Goal: Obtain resource: Download file/media

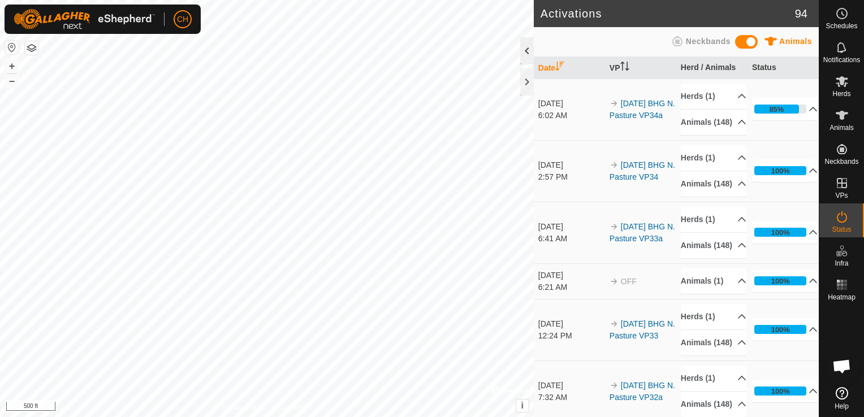
click at [526, 53] on div at bounding box center [527, 50] width 14 height 27
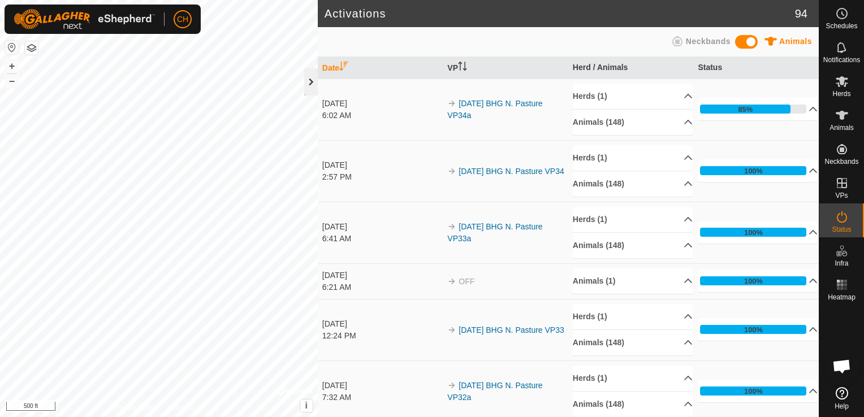
click at [309, 80] on div at bounding box center [311, 81] width 14 height 27
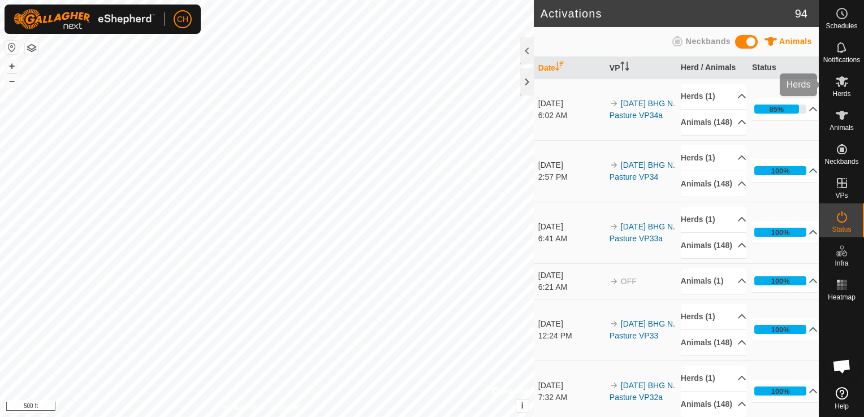
click at [838, 87] on icon at bounding box center [843, 82] width 14 height 14
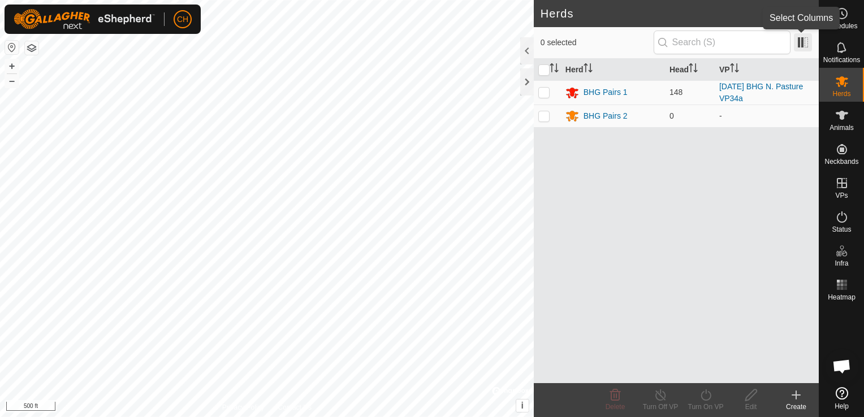
click at [802, 42] on span at bounding box center [803, 42] width 18 height 18
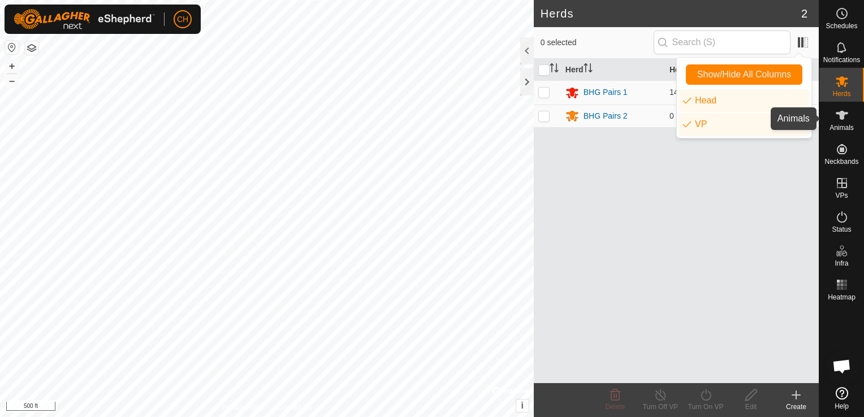
click at [850, 121] on es-animals-svg-icon at bounding box center [842, 115] width 20 height 18
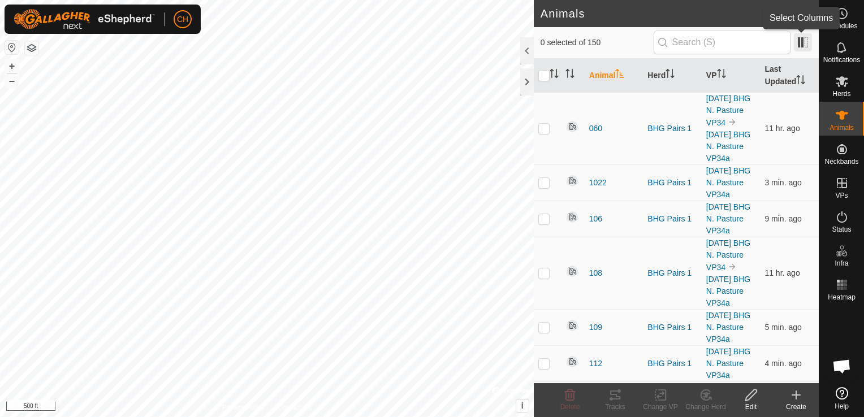
click at [799, 42] on span at bounding box center [803, 42] width 18 height 18
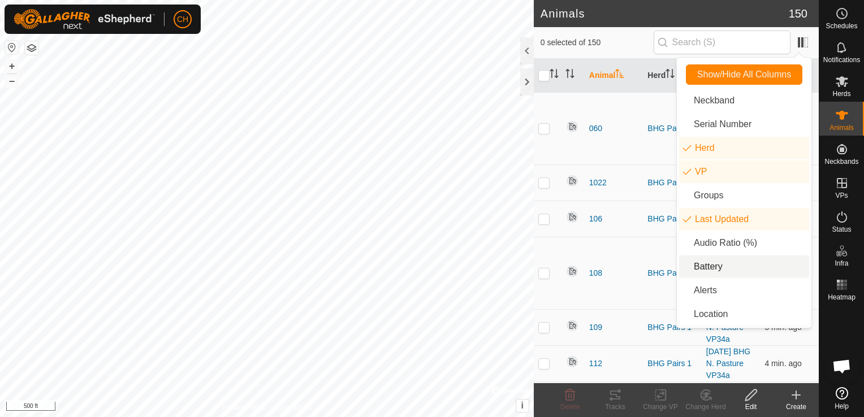
click at [721, 270] on li "Battery" at bounding box center [744, 267] width 130 height 23
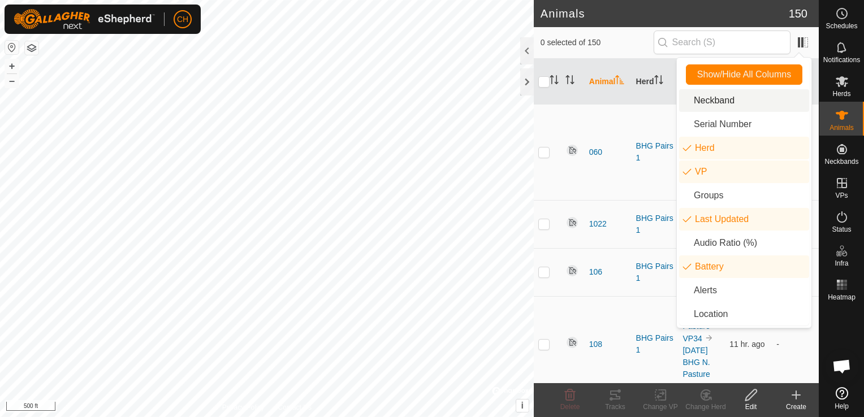
click at [648, 13] on h2 "Animals" at bounding box center [665, 14] width 248 height 14
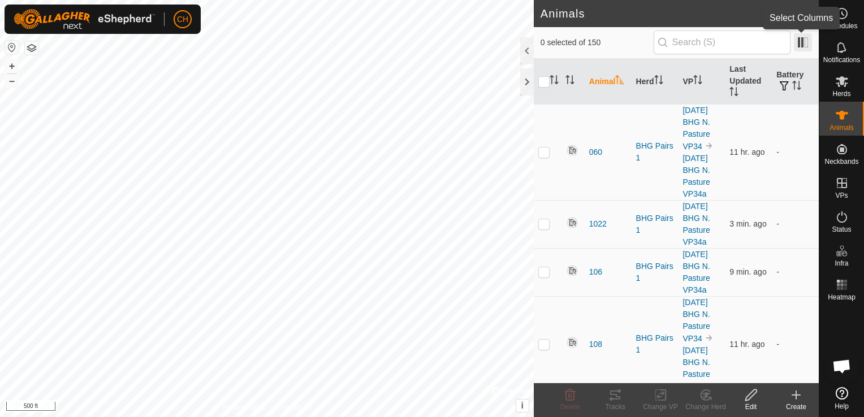
click at [803, 42] on span at bounding box center [803, 42] width 18 height 18
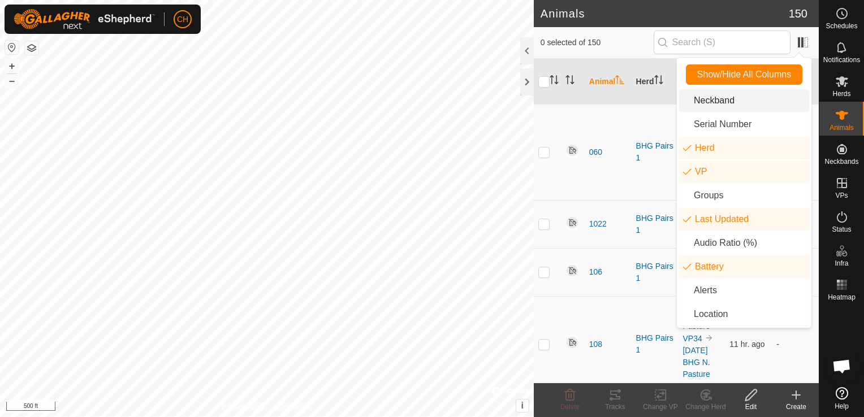
click at [749, 98] on li "Neckband" at bounding box center [744, 100] width 130 height 23
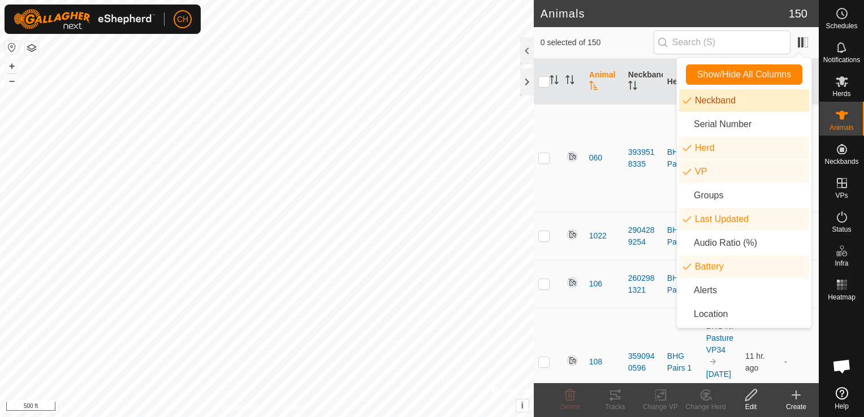
click at [686, 102] on li "Neckband" at bounding box center [744, 100] width 130 height 23
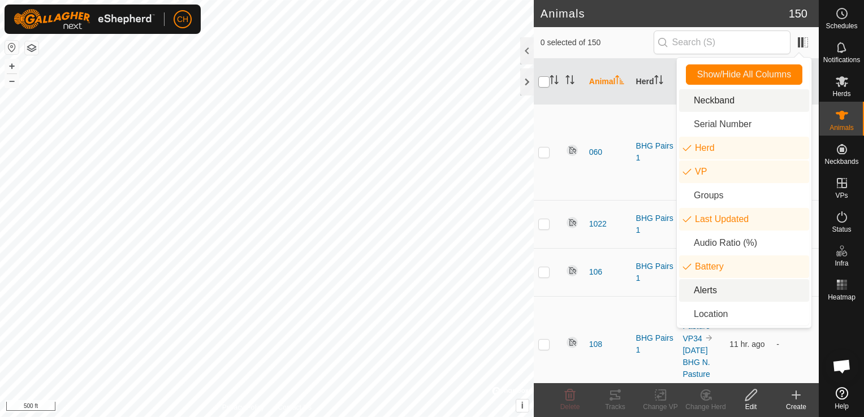
click at [543, 80] on input "checkbox" at bounding box center [544, 81] width 11 height 11
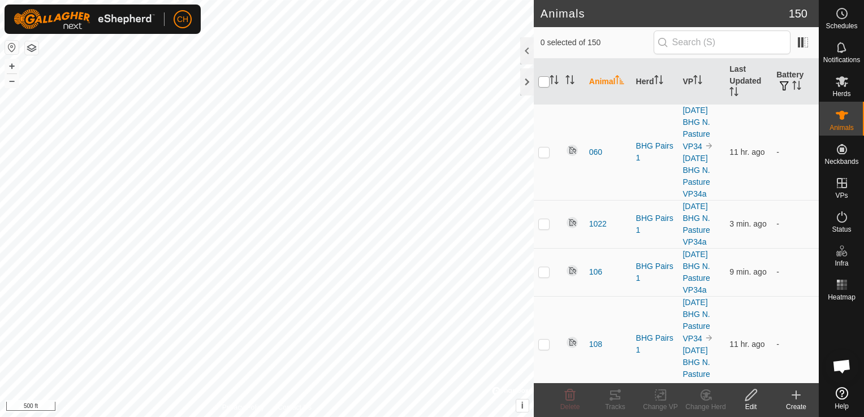
checkbox input "true"
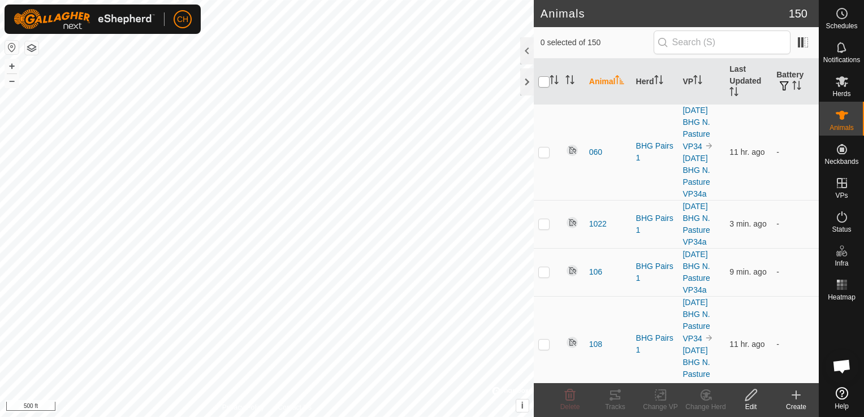
checkbox input "true"
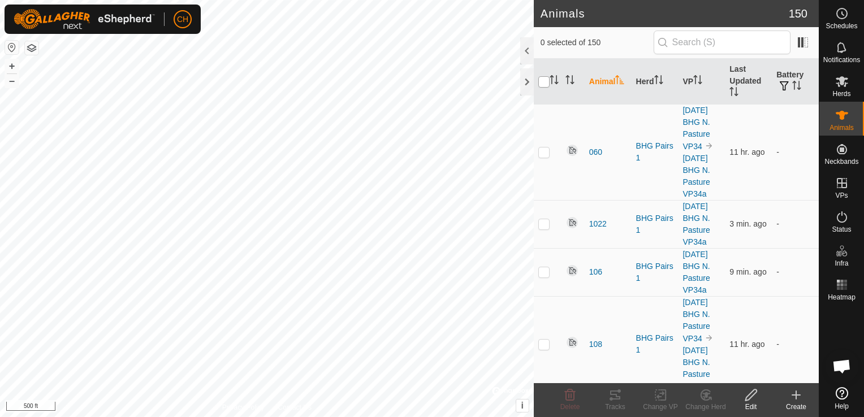
checkbox input "true"
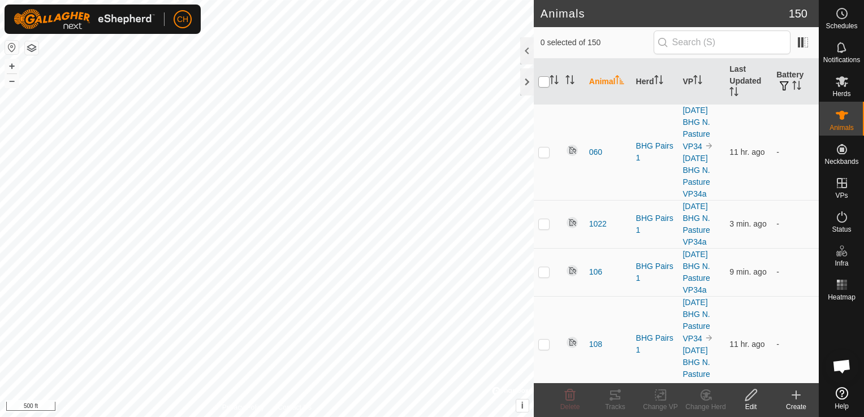
checkbox input "true"
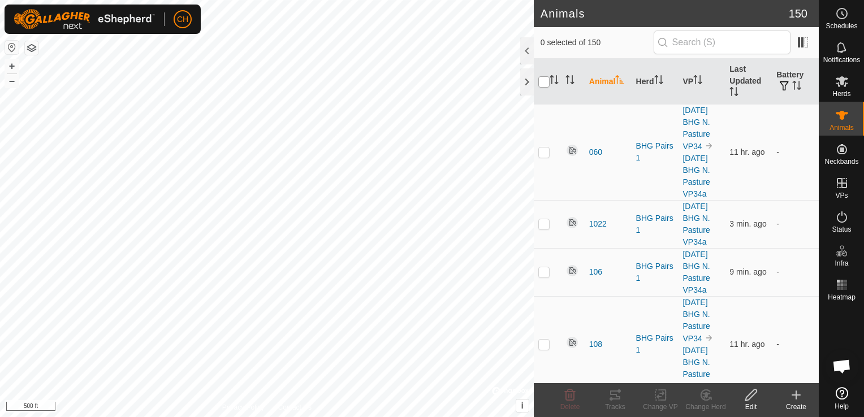
checkbox input "true"
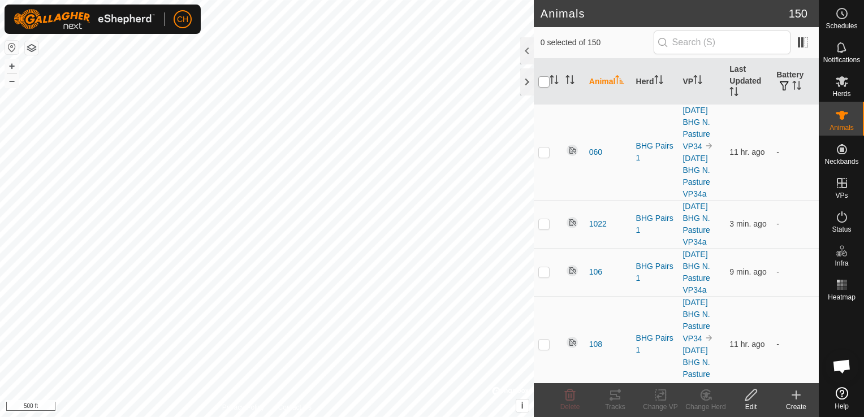
checkbox input "true"
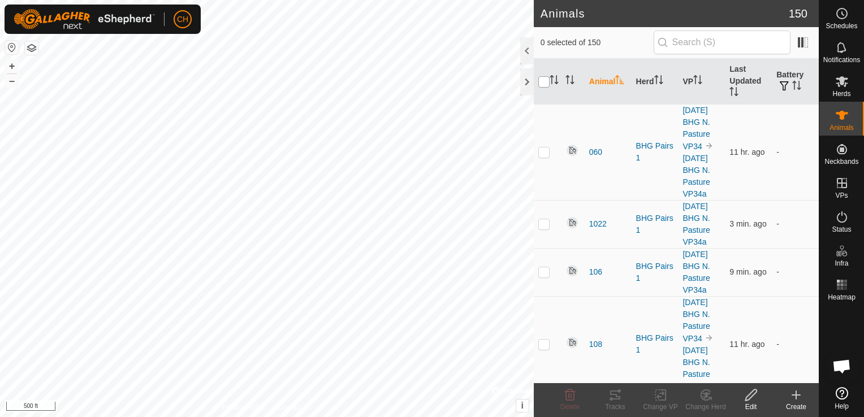
checkbox input "true"
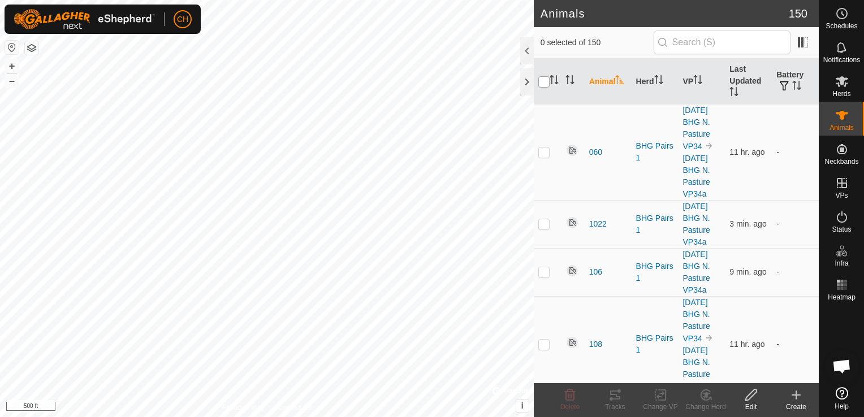
checkbox input "true"
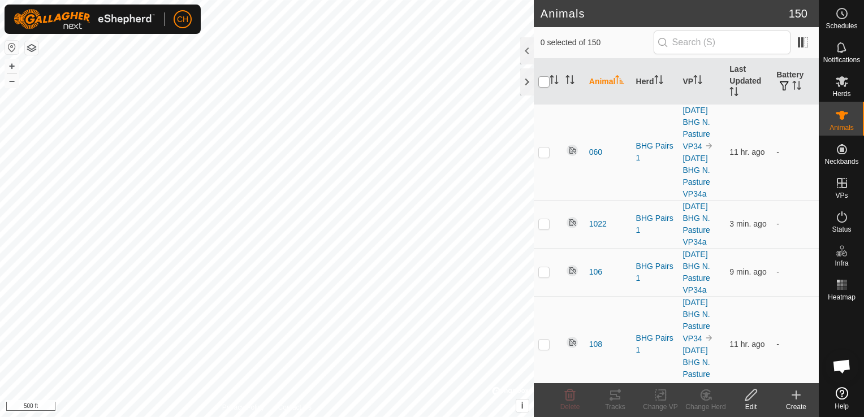
checkbox input "true"
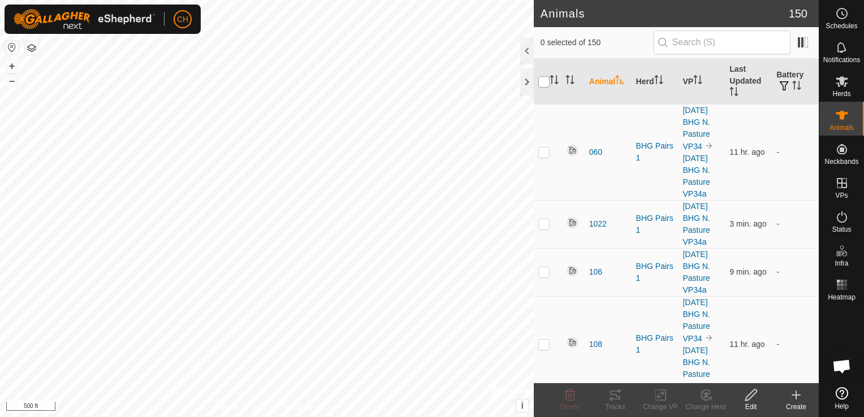
checkbox input "true"
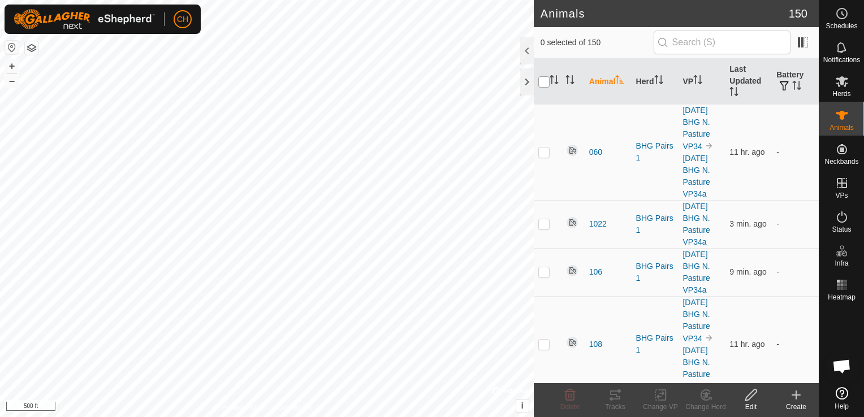
checkbox input "true"
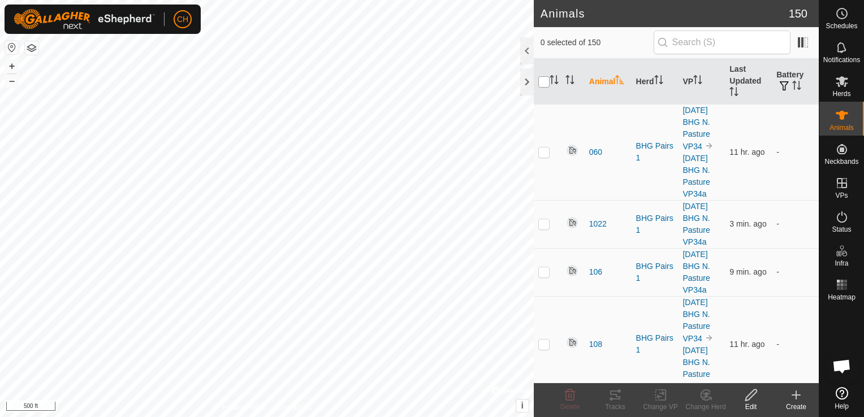
checkbox input "true"
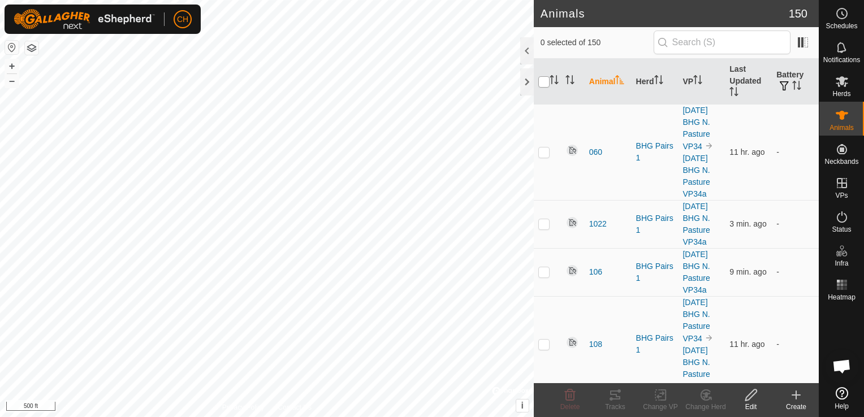
checkbox input "true"
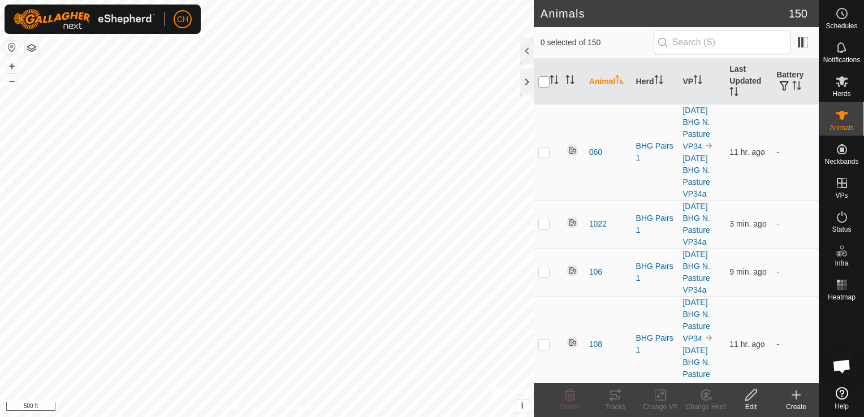
checkbox input "true"
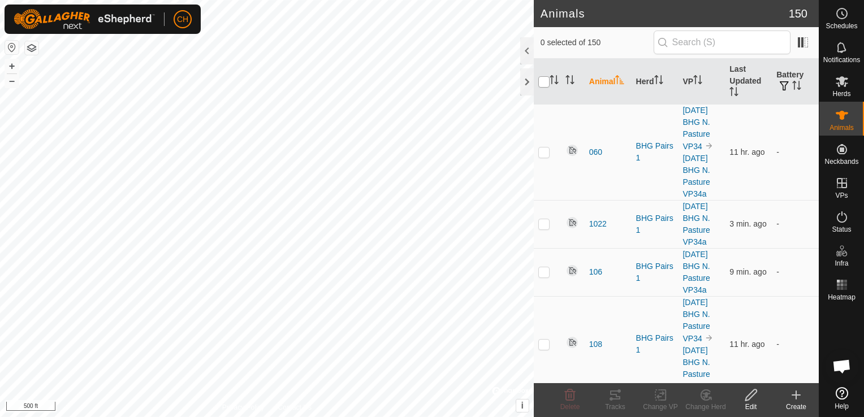
checkbox input "true"
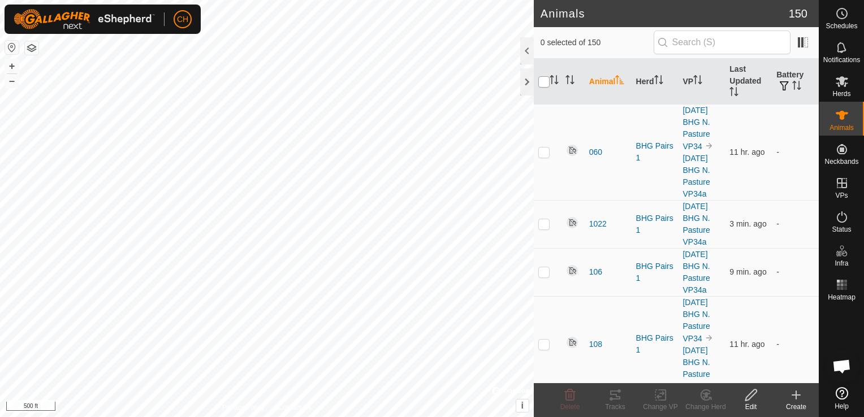
checkbox input "true"
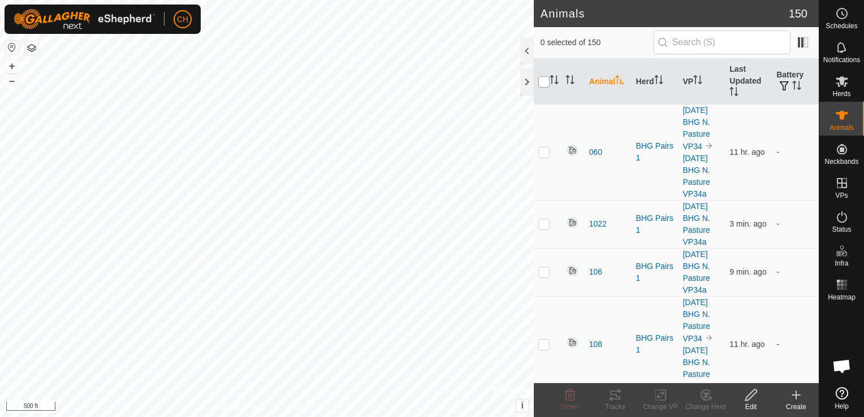
checkbox input "true"
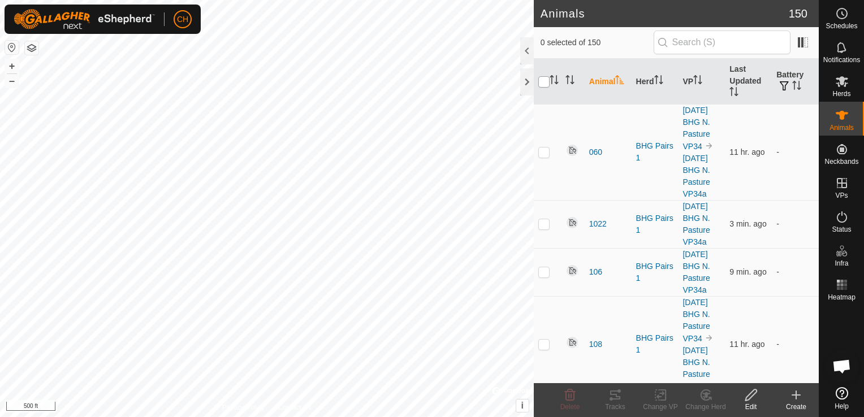
checkbox input "true"
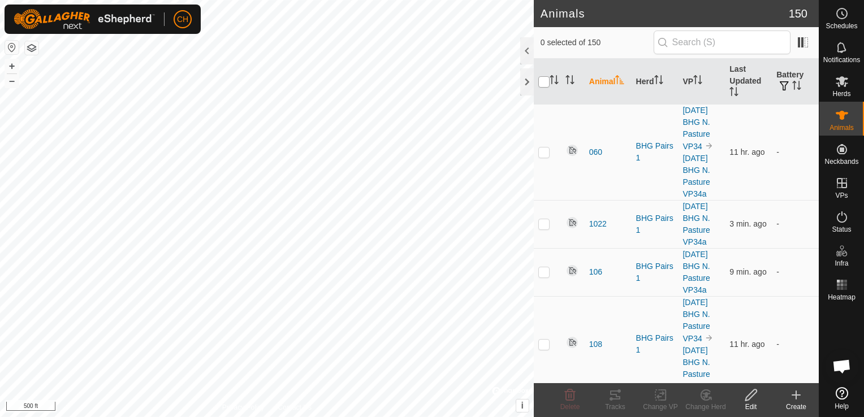
checkbox input "true"
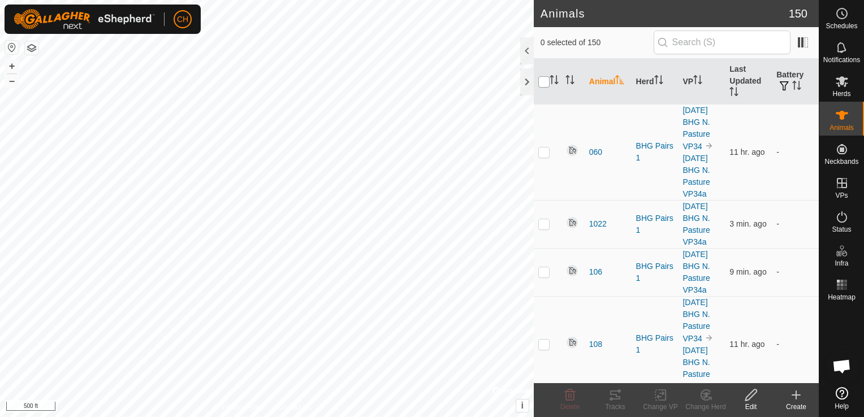
checkbox input "true"
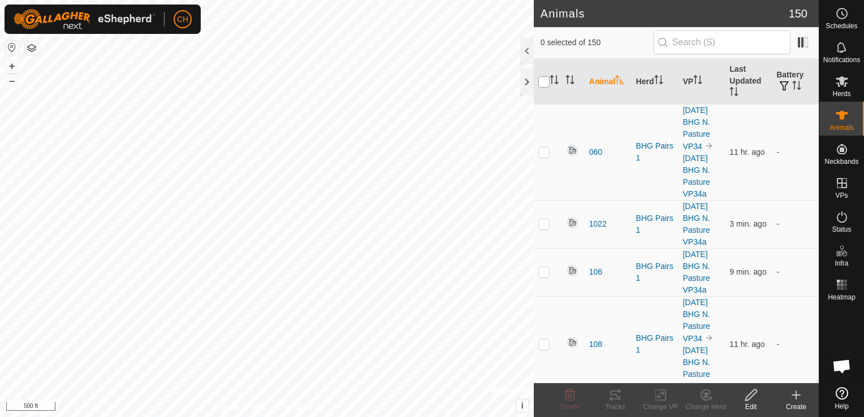
checkbox input "true"
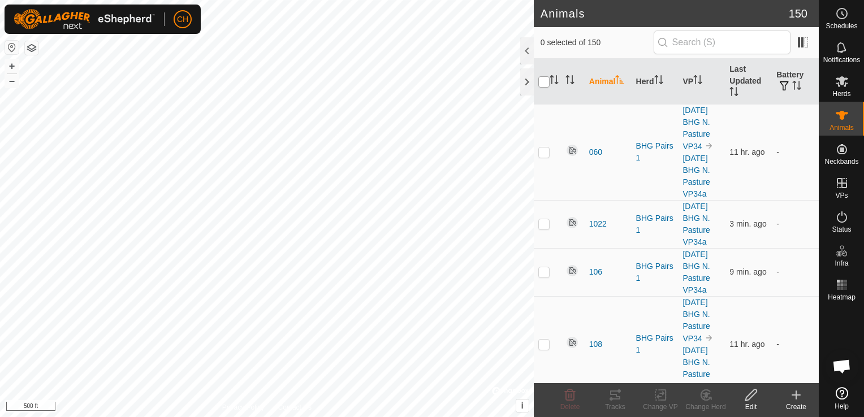
checkbox input "true"
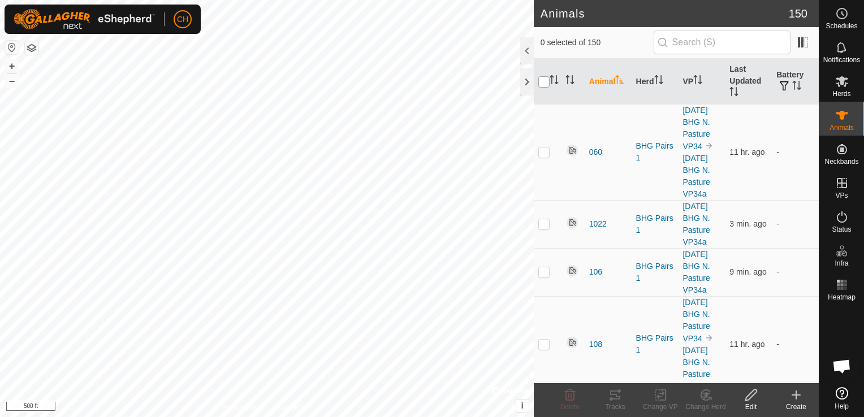
checkbox input "true"
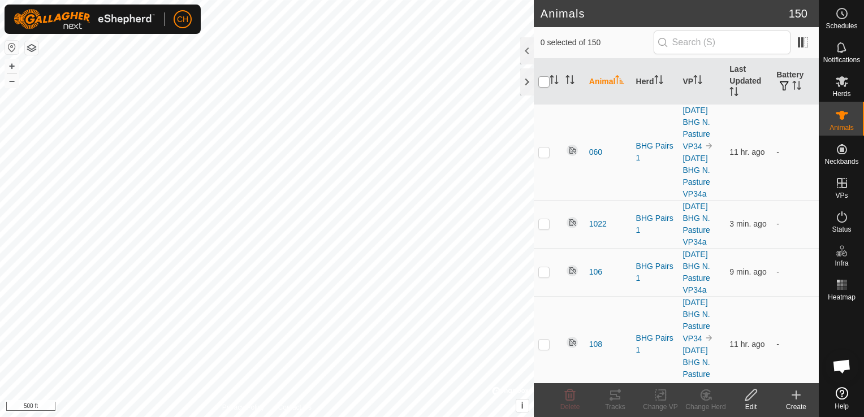
checkbox input "true"
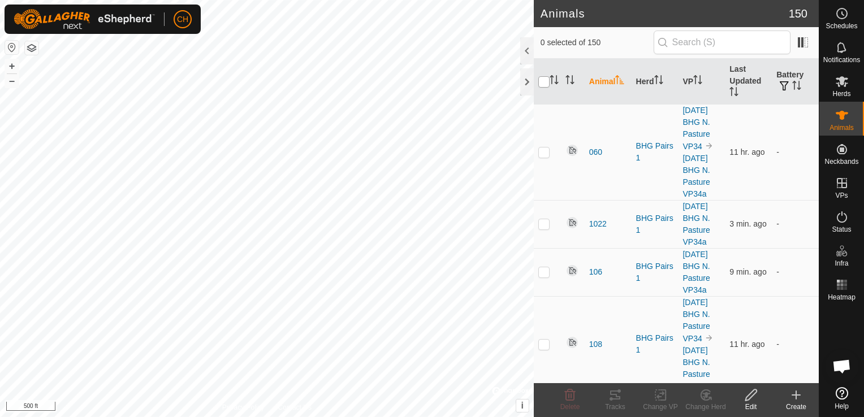
checkbox input "true"
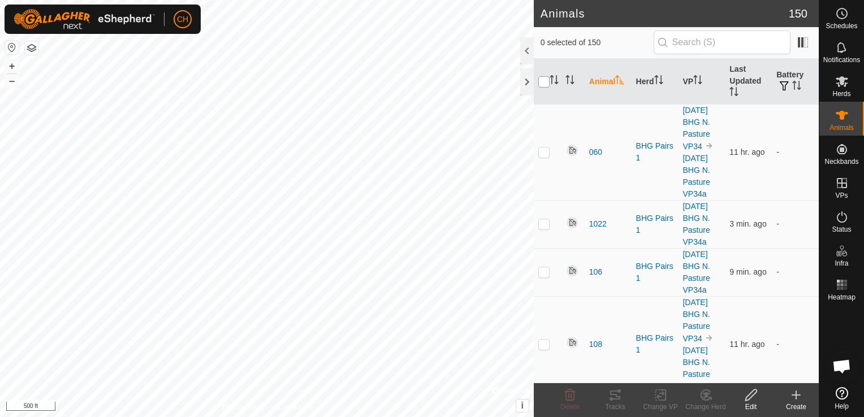
checkbox input "true"
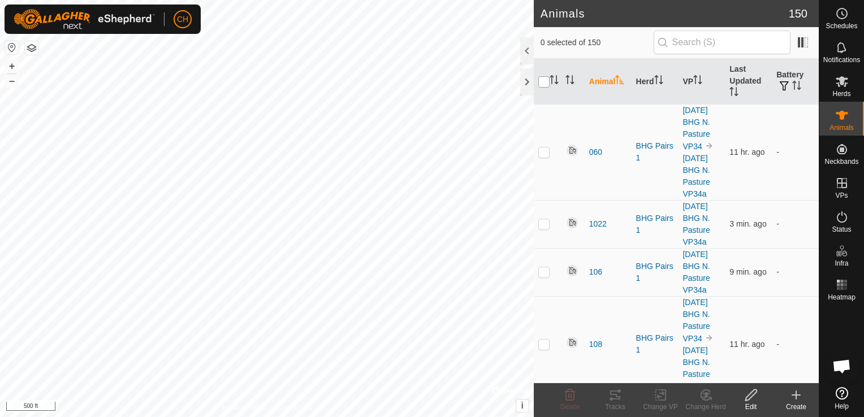
checkbox input "true"
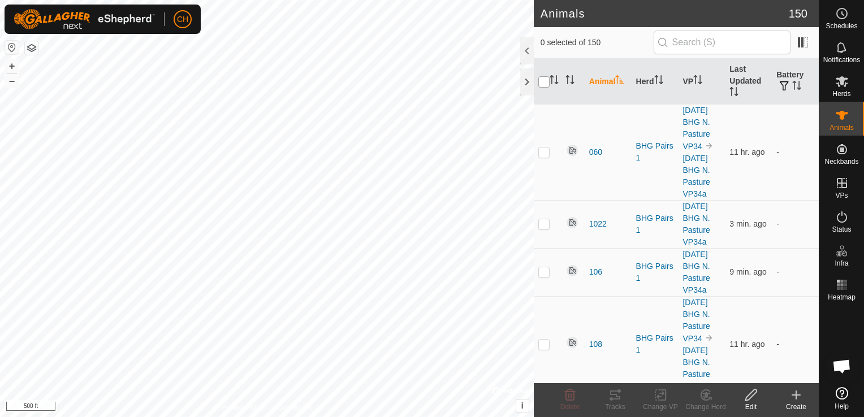
checkbox input "true"
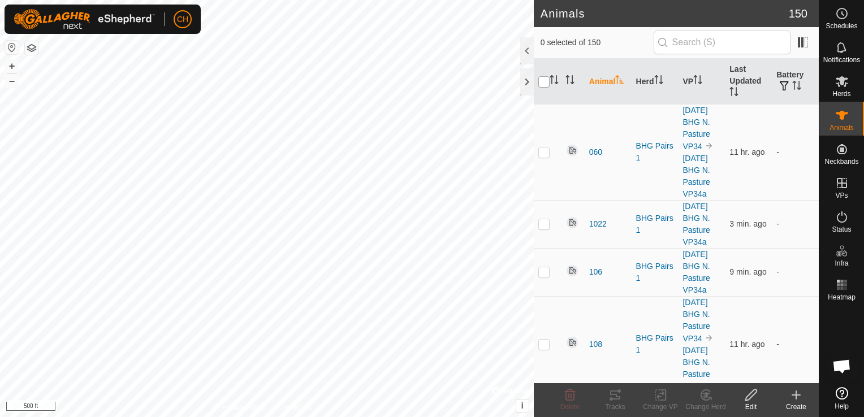
checkbox input "true"
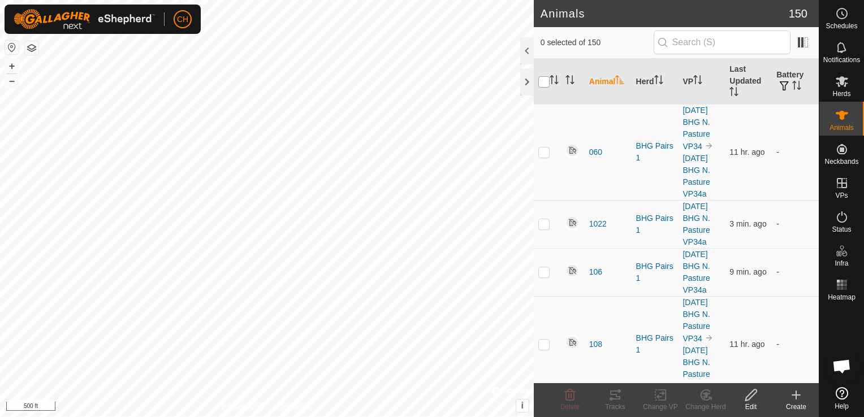
checkbox input "true"
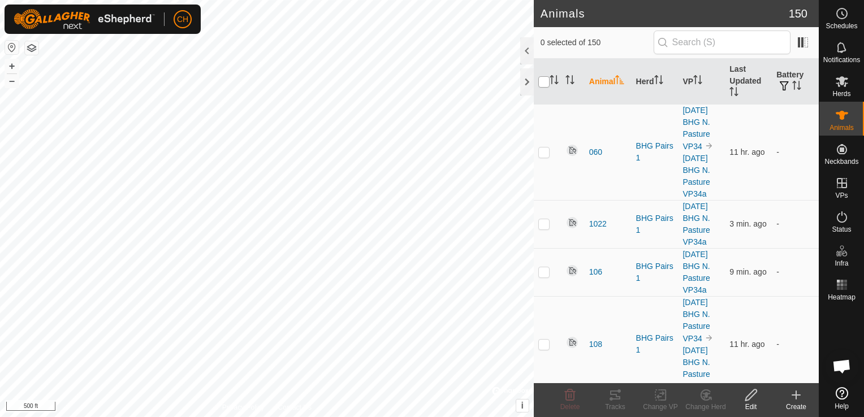
checkbox input "true"
click at [755, 399] on icon at bounding box center [751, 396] width 14 height 14
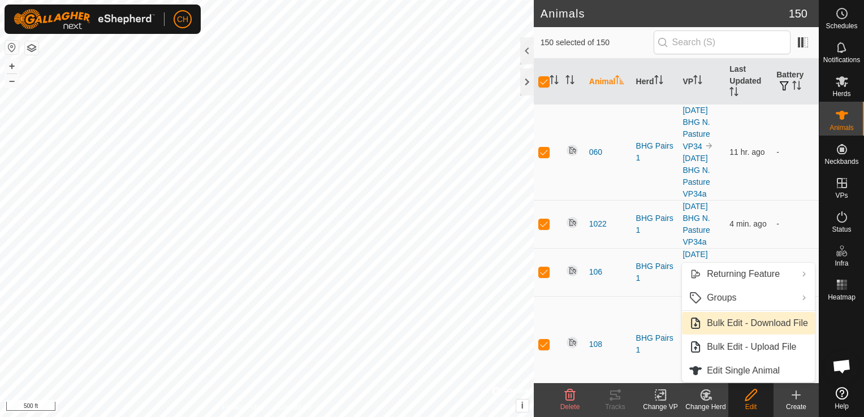
click at [740, 325] on link "Bulk Edit - Download File" at bounding box center [748, 323] width 133 height 23
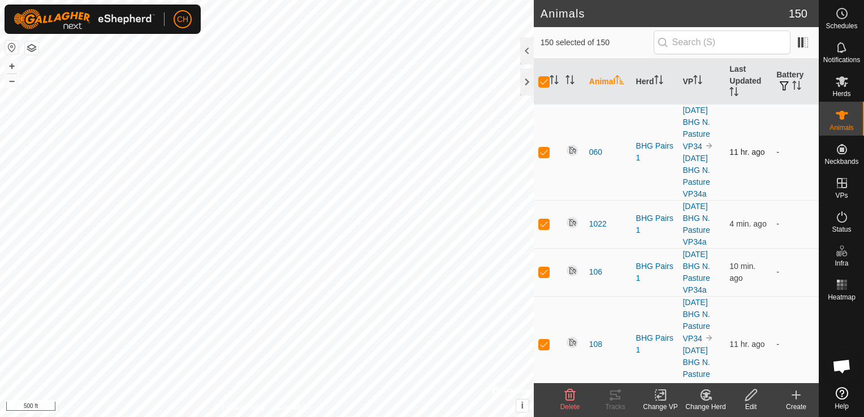
click at [562, 119] on td at bounding box center [573, 152] width 24 height 96
click at [545, 81] on input "checkbox" at bounding box center [544, 81] width 11 height 11
checkbox input "false"
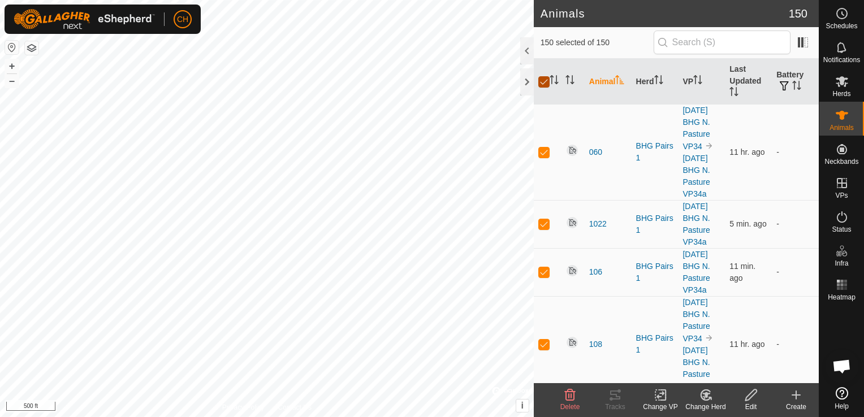
checkbox input "false"
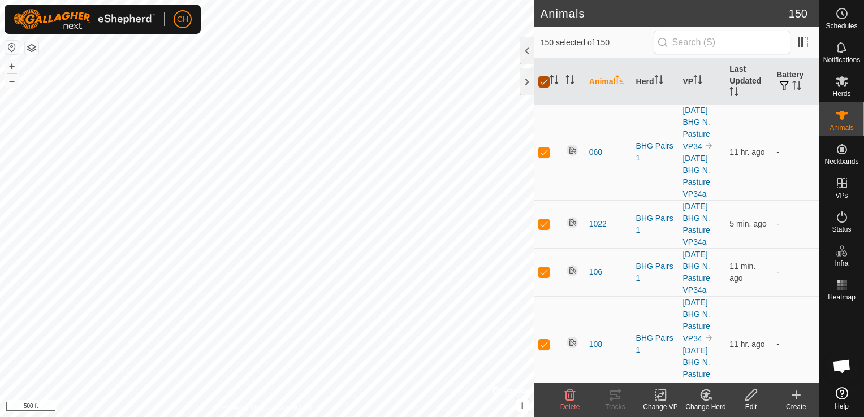
checkbox input "false"
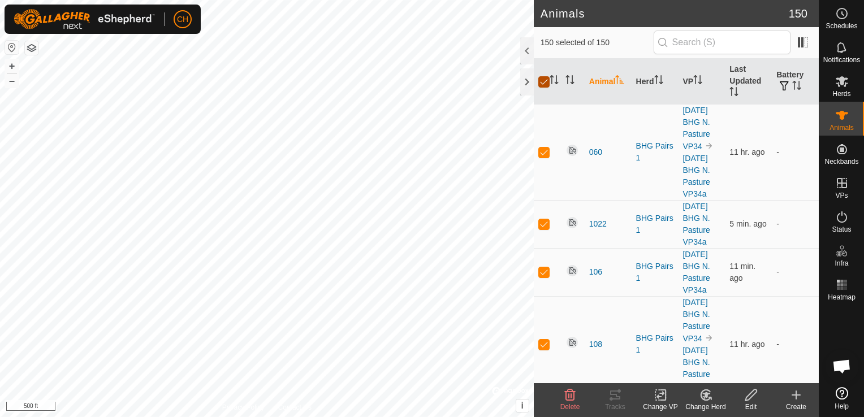
checkbox input "false"
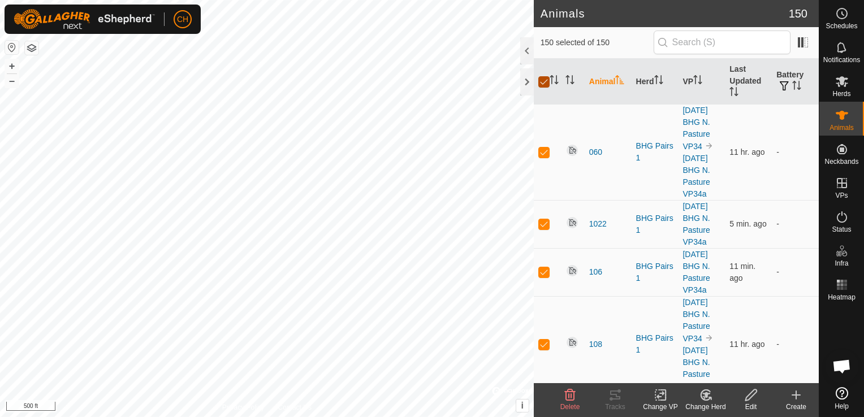
checkbox input "false"
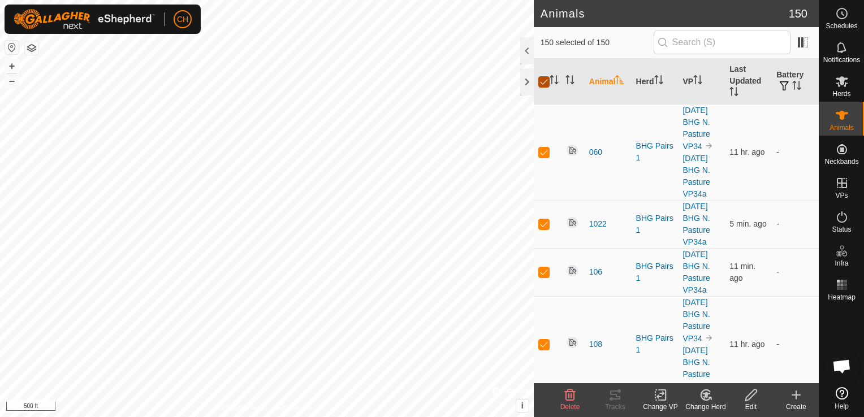
checkbox input "false"
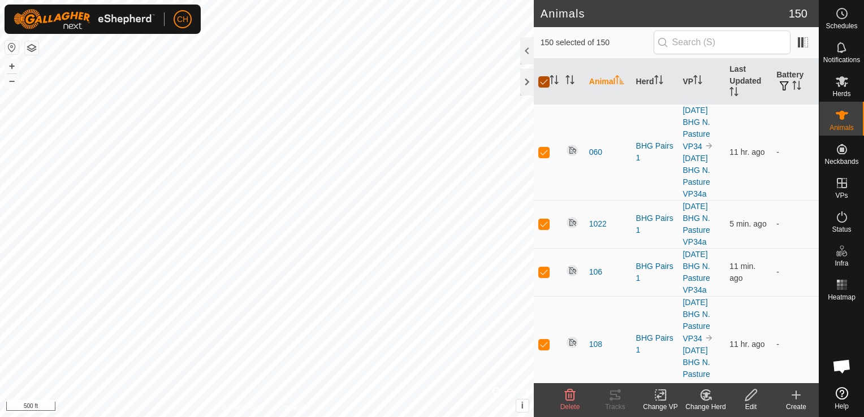
checkbox input "false"
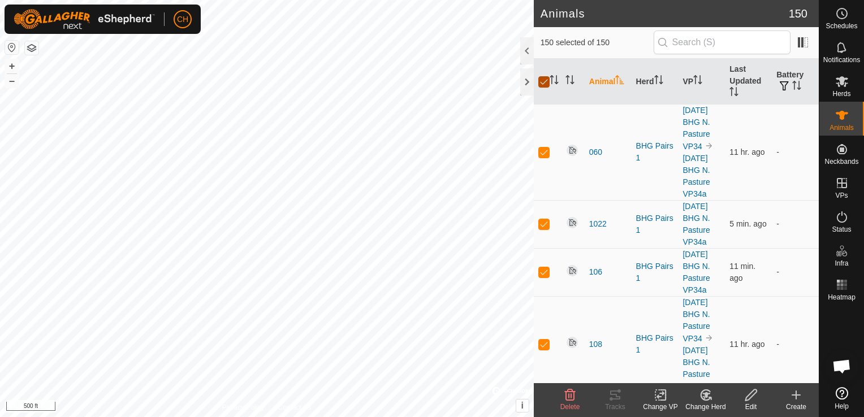
checkbox input "false"
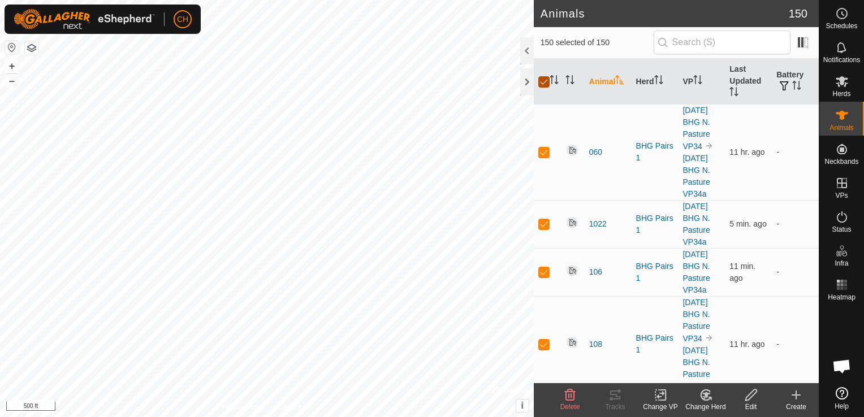
checkbox input "false"
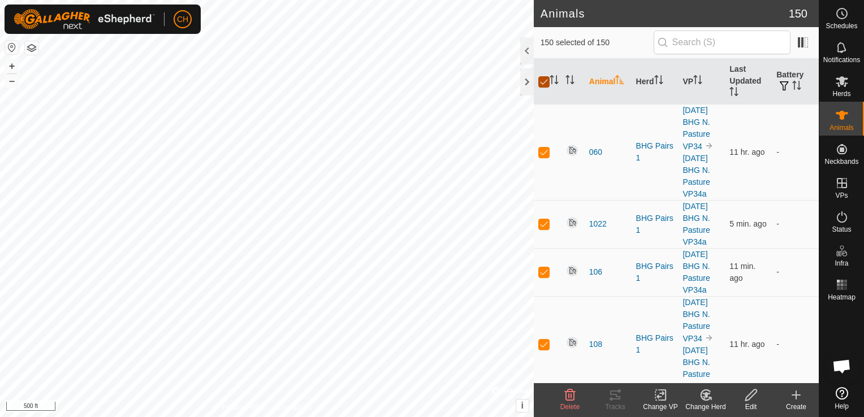
checkbox input "false"
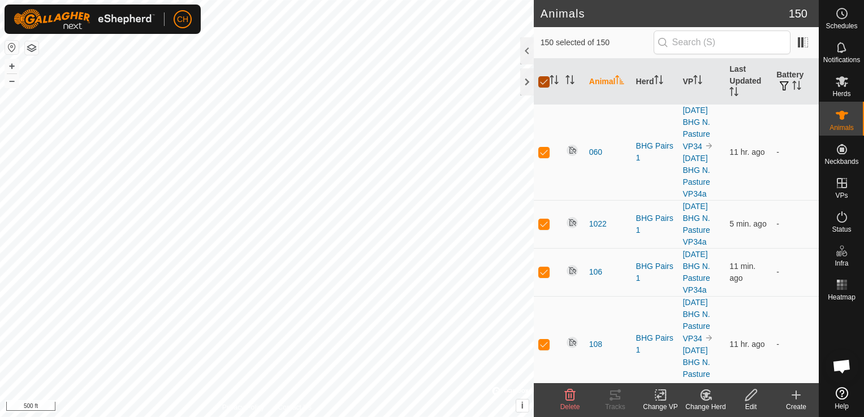
checkbox input "false"
